Goal: Complete application form

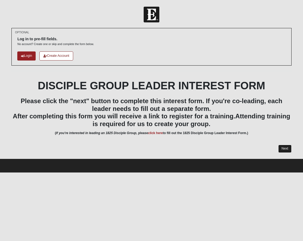
click at [284, 148] on link "Next" at bounding box center [285, 149] width 13 height 8
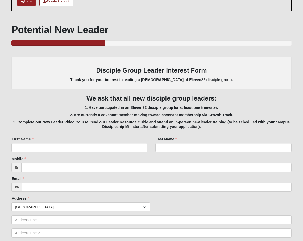
scroll to position [99, 0]
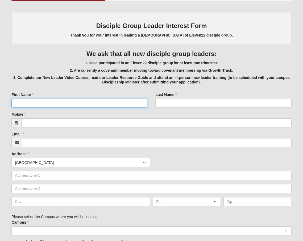
click at [19, 101] on input "First Name" at bounding box center [79, 103] width 136 height 9
type input "Sierra"
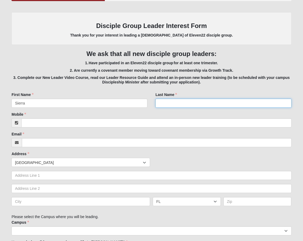
type input "[PERSON_NAME]"
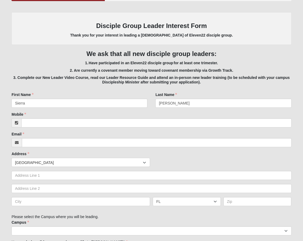
type input "3216527745"
type input "[EMAIL_ADDRESS][DOMAIN_NAME]"
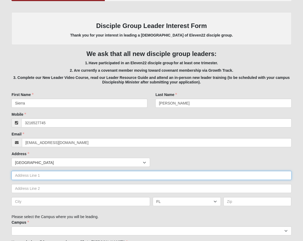
type input "[STREET_ADDRESS]"
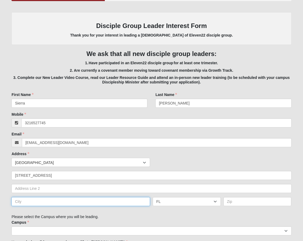
type input "[GEOGRAPHIC_DATA]"
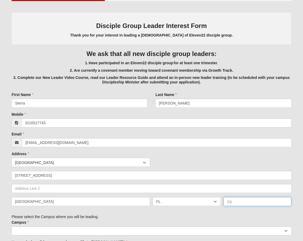
type input "32608"
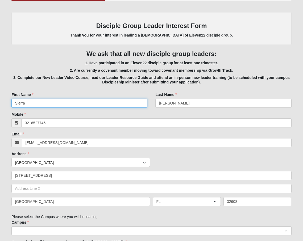
type input "[PHONE_NUMBER]"
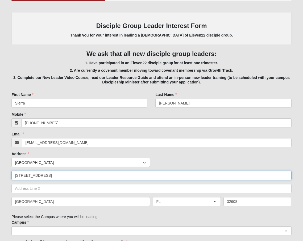
click at [31, 177] on input "[STREET_ADDRESS]" at bounding box center [151, 175] width 280 height 9
type input "the [PERSON_NAME] neighborhood"
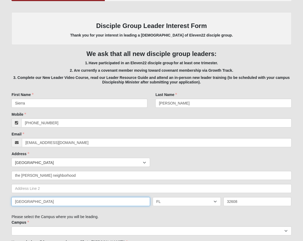
click at [52, 203] on input "[GEOGRAPHIC_DATA]" at bounding box center [80, 201] width 139 height 9
type input "[GEOGRAPHIC_DATA]"
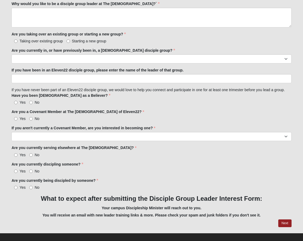
scroll to position [454, 0]
